Goal: Information Seeking & Learning: Learn about a topic

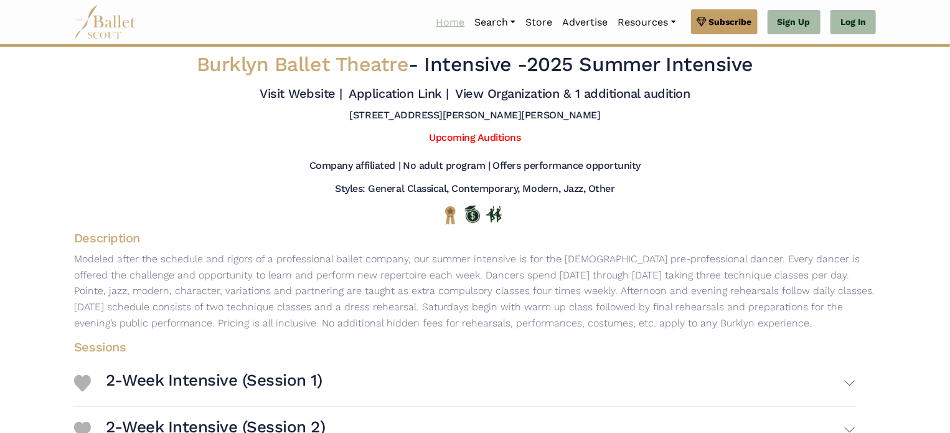
click at [438, 24] on link "Home" at bounding box center [450, 22] width 39 height 26
click at [578, 21] on link "Advertise" at bounding box center [584, 22] width 55 height 26
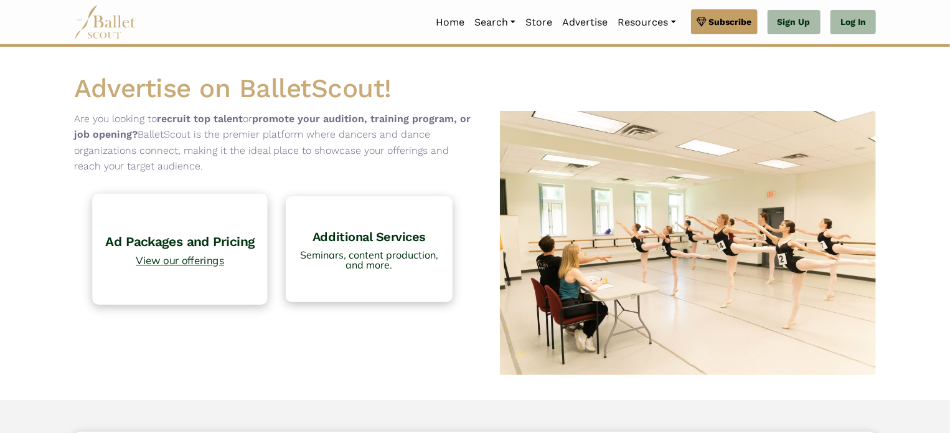
click at [182, 243] on h4 "Ad Packages and Pricing" at bounding box center [180, 241] width 162 height 17
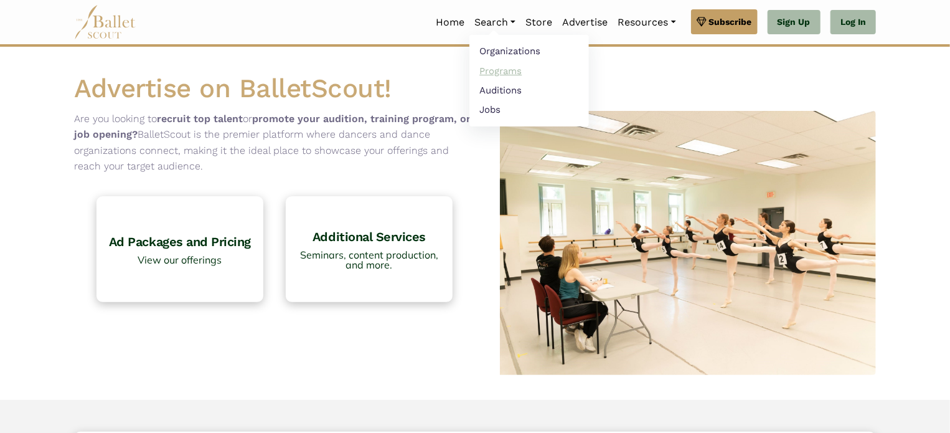
click at [499, 69] on link "Programs" at bounding box center [529, 70] width 120 height 19
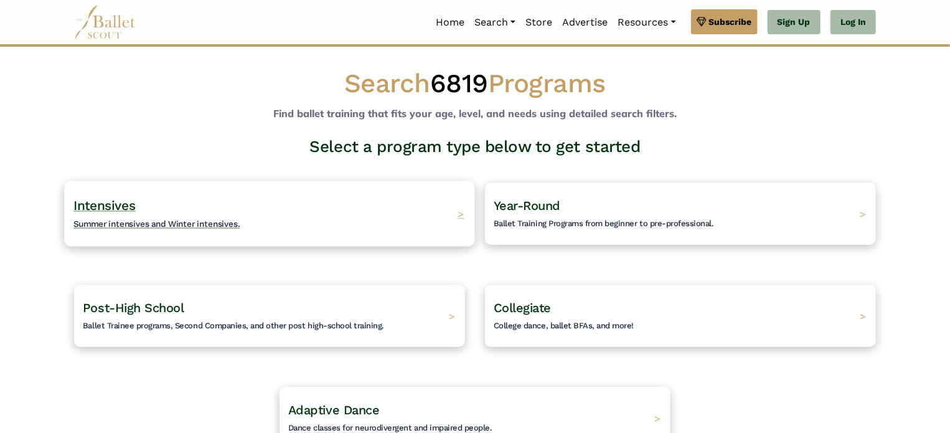
click at [202, 223] on span "Summer intensives and Winter intensives." at bounding box center [156, 223] width 167 height 10
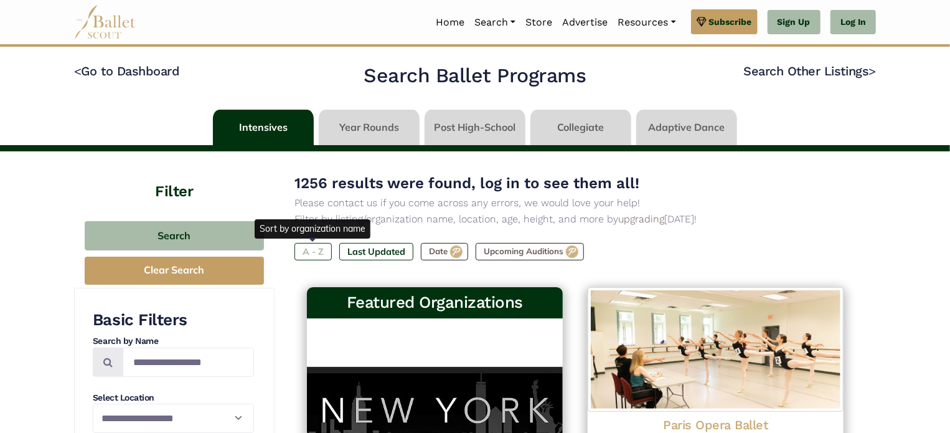
click at [321, 248] on label "A - Z" at bounding box center [312, 251] width 37 height 17
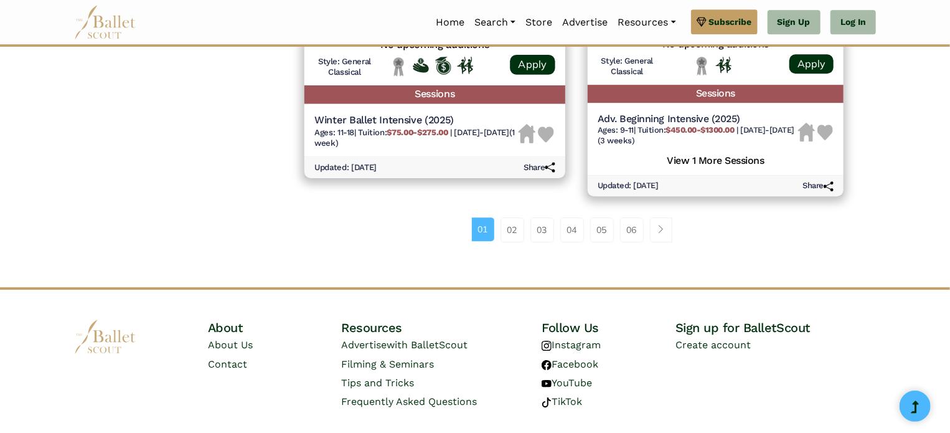
scroll to position [1812, 0]
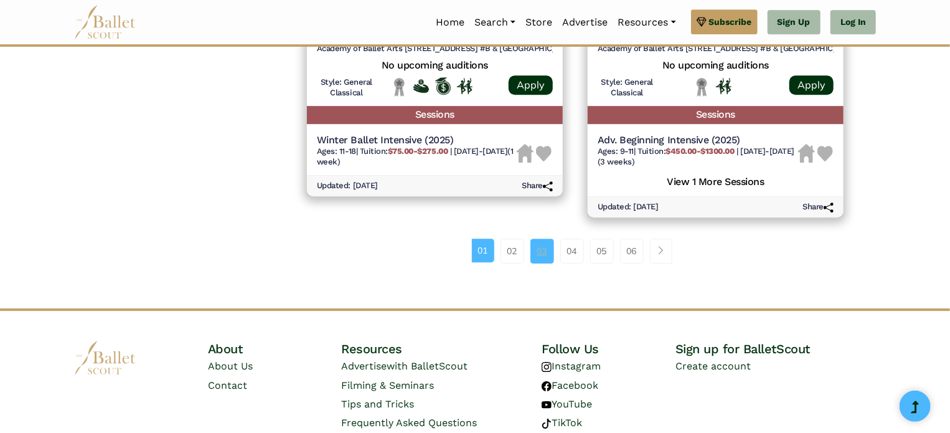
click at [543, 256] on link "03" at bounding box center [542, 250] width 24 height 25
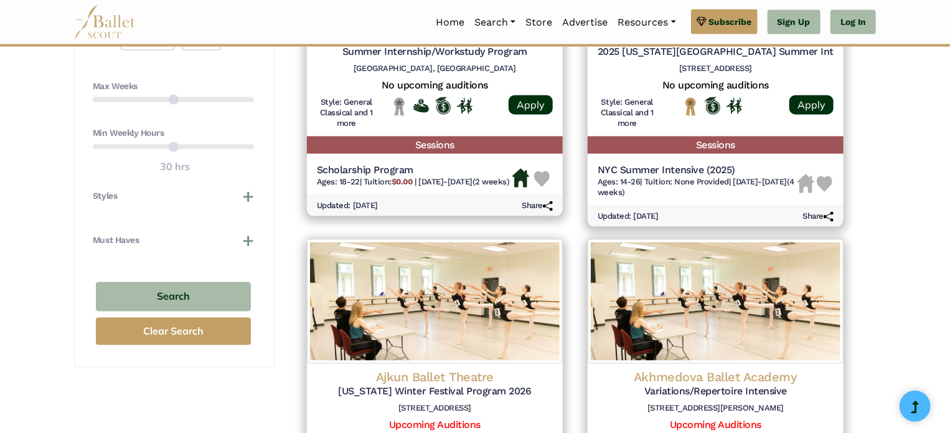
scroll to position [1867, 0]
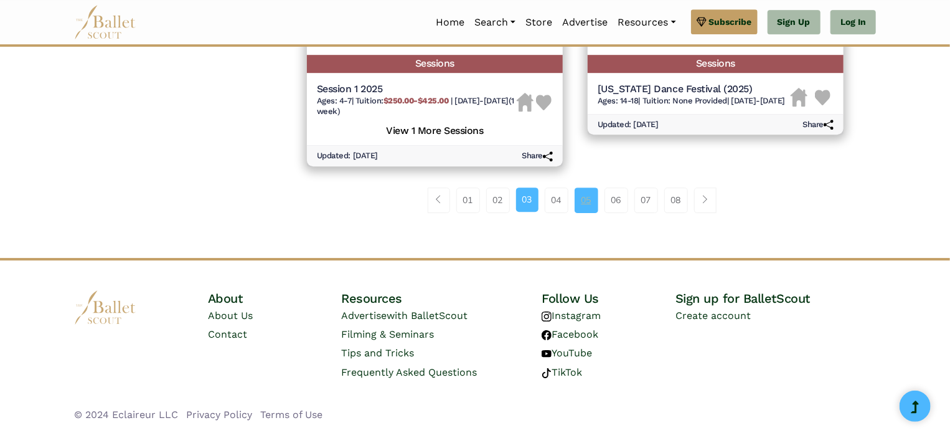
click at [586, 199] on link "05" at bounding box center [587, 199] width 24 height 25
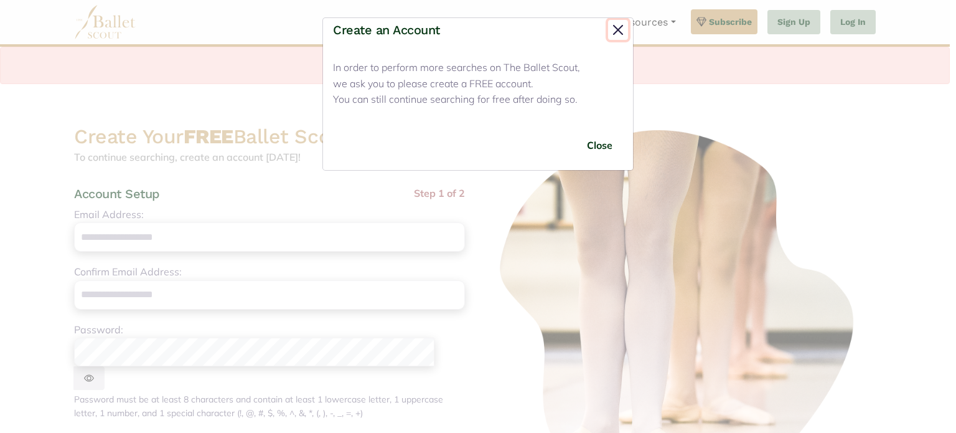
click at [618, 24] on button "Close" at bounding box center [618, 30] width 20 height 20
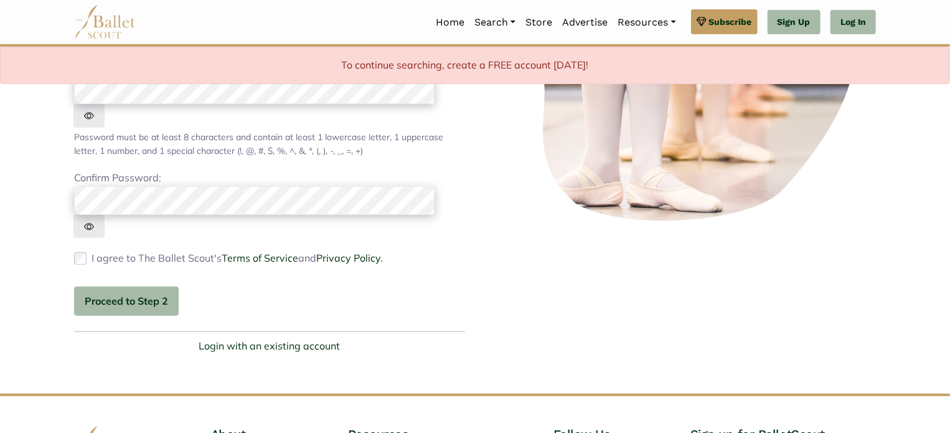
scroll to position [356, 0]
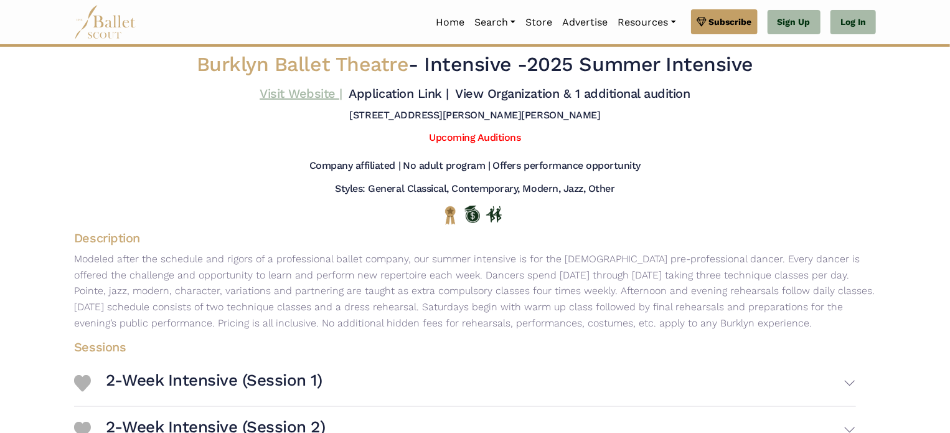
click at [304, 87] on link "Visit Website |" at bounding box center [301, 93] width 83 height 15
